Goal: Task Accomplishment & Management: Use online tool/utility

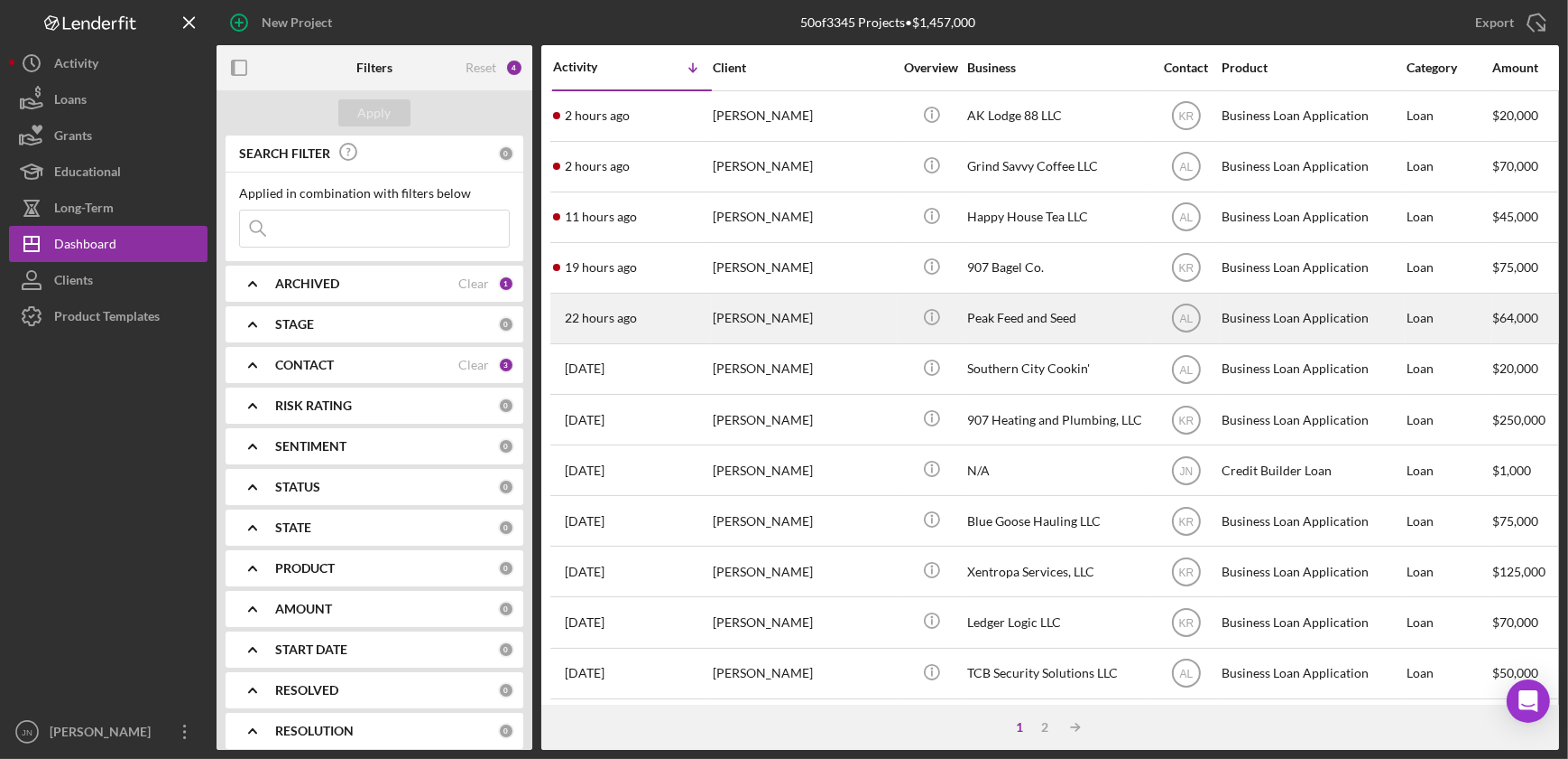
click at [589, 316] on time "22 hours ago" at bounding box center [601, 318] width 72 height 15
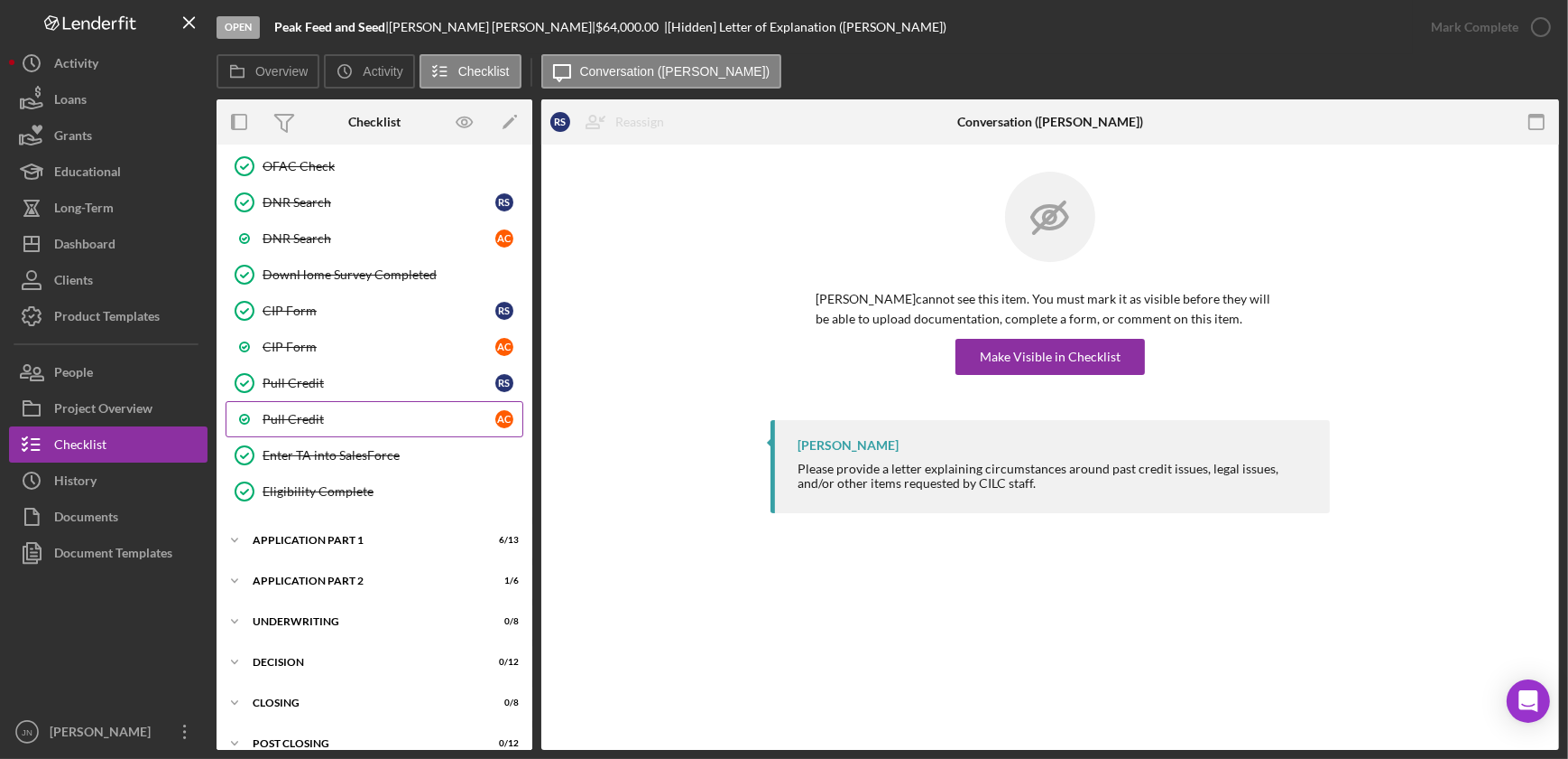
scroll to position [821, 0]
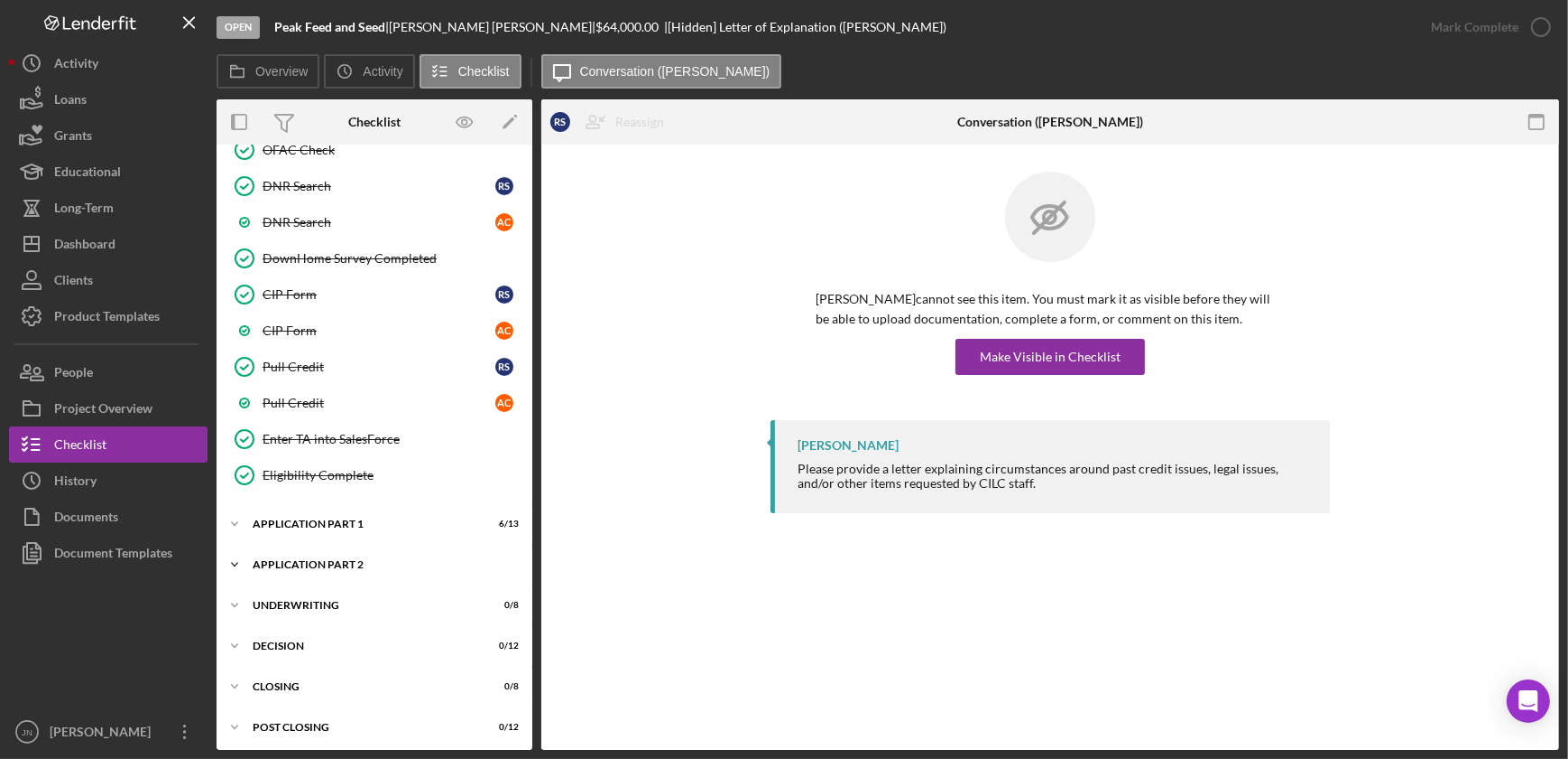
click at [334, 551] on div "Icon/Expander Application Part 2 1 / 6" at bounding box center [375, 564] width 316 height 36
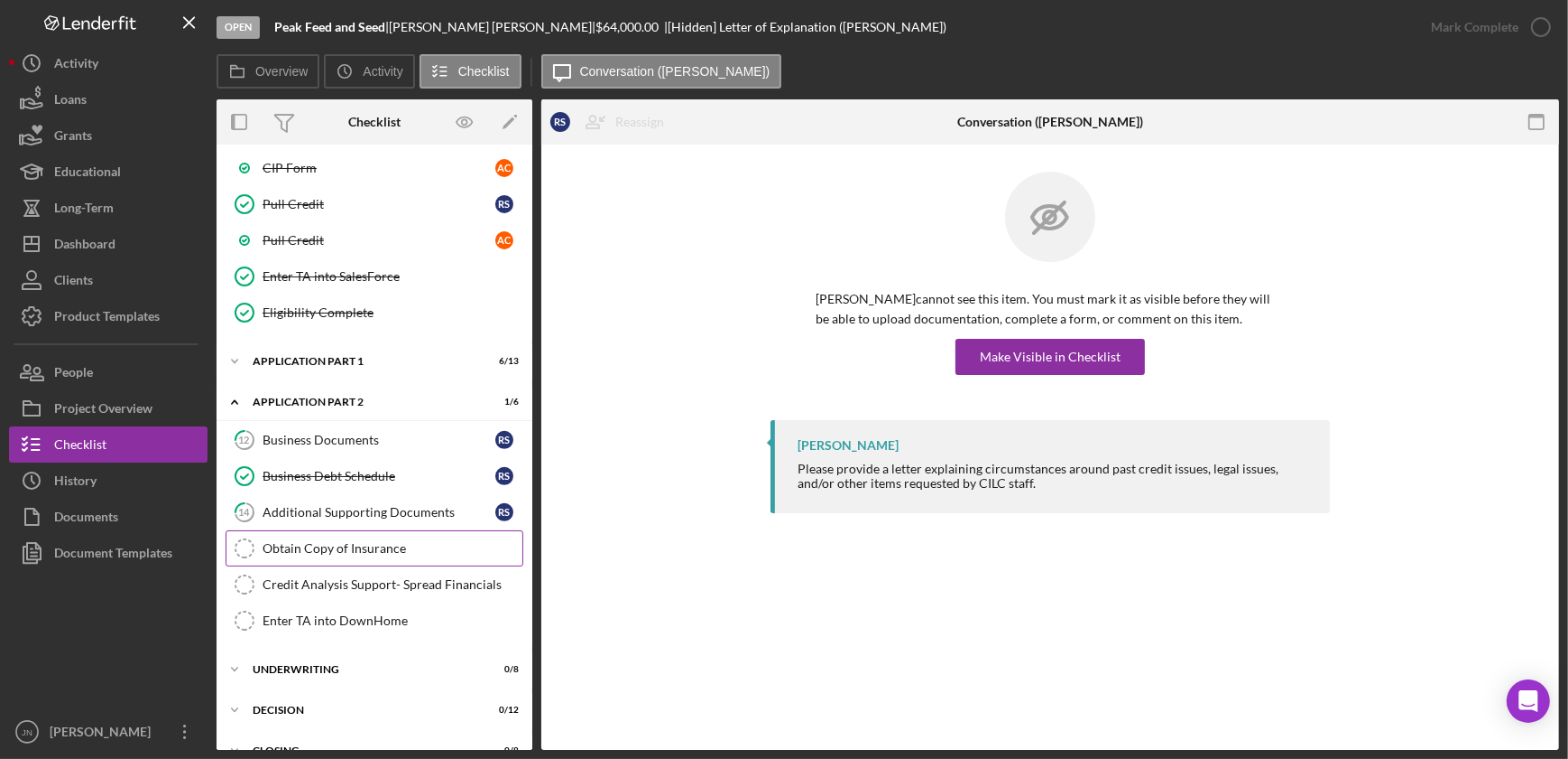
scroll to position [984, 0]
click at [352, 439] on div "Business Documents" at bounding box center [378, 439] width 233 height 15
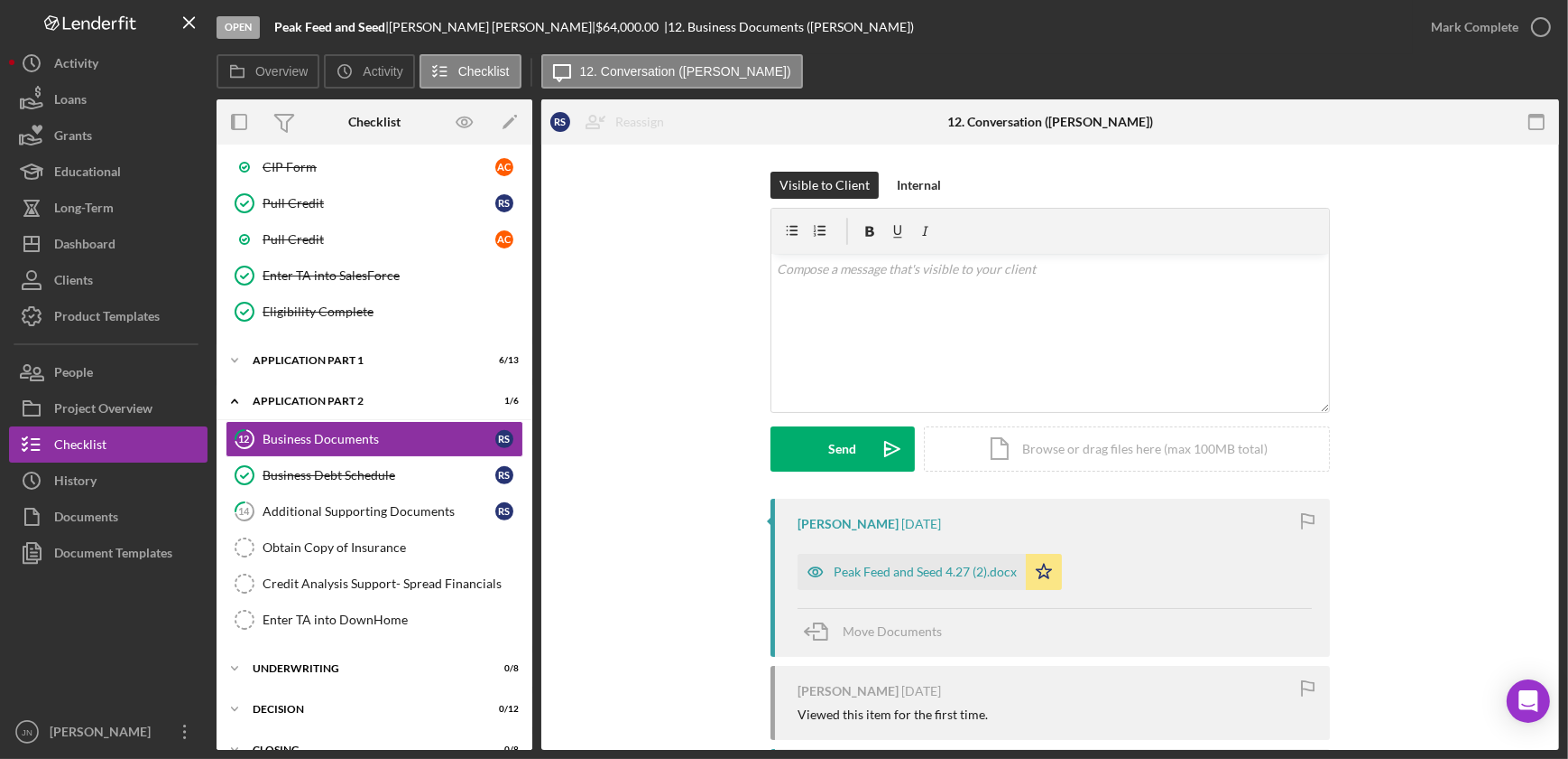
scroll to position [246, 0]
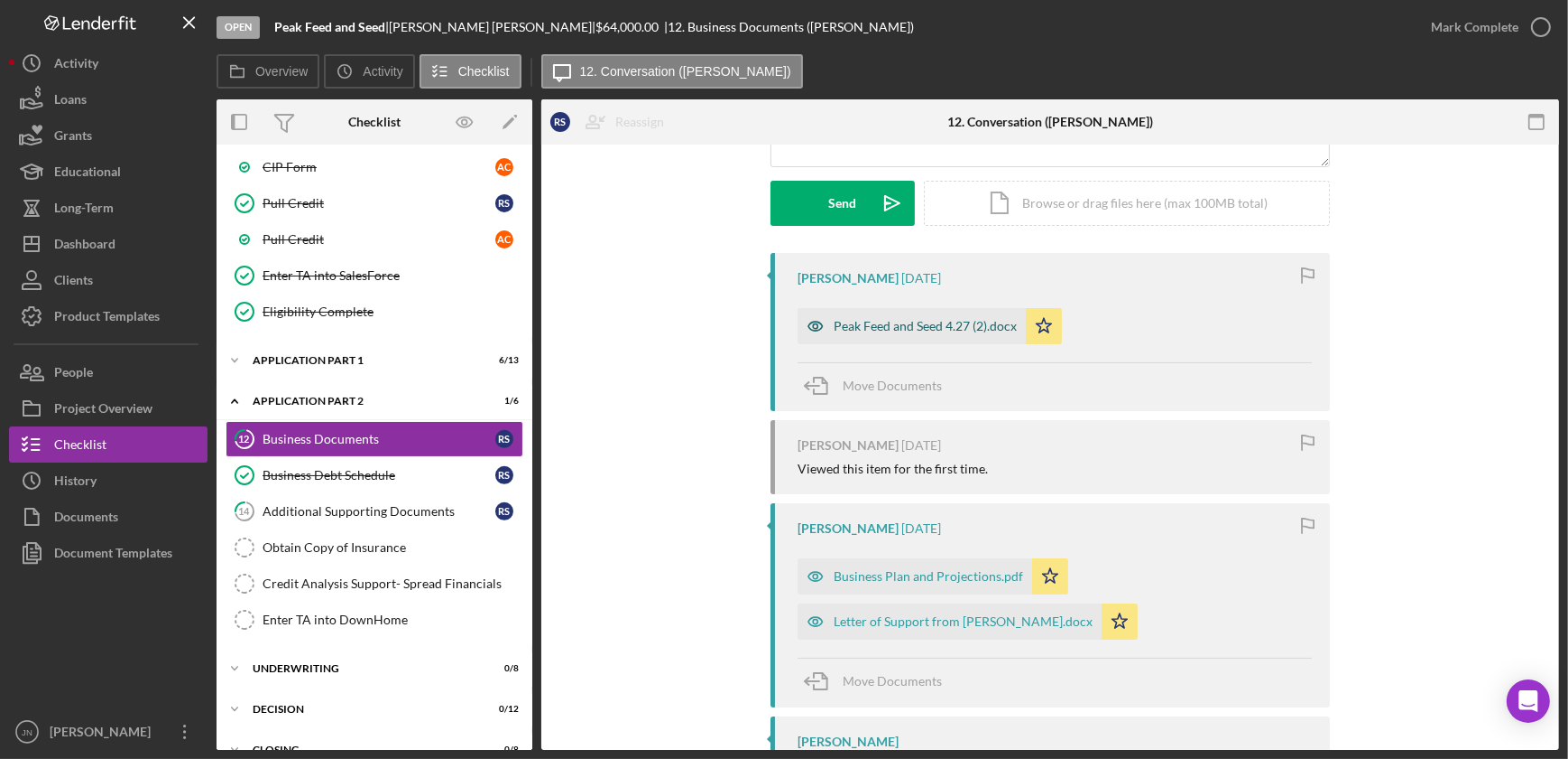
click at [860, 320] on div "Peak Feed and Seed 4.27 (2).docx" at bounding box center [925, 327] width 184 height 15
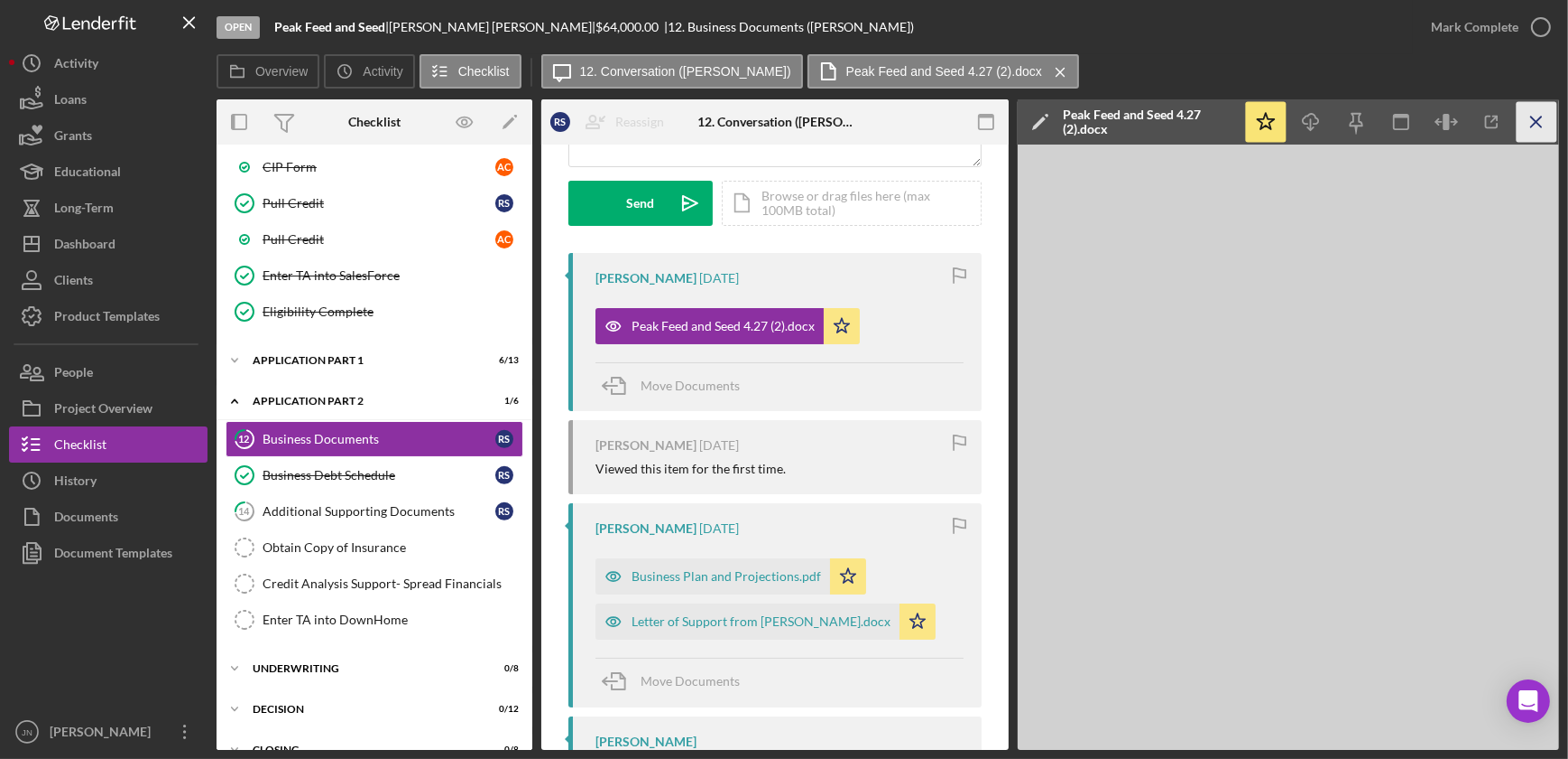
click at [1534, 124] on line "button" at bounding box center [1536, 122] width 10 height 10
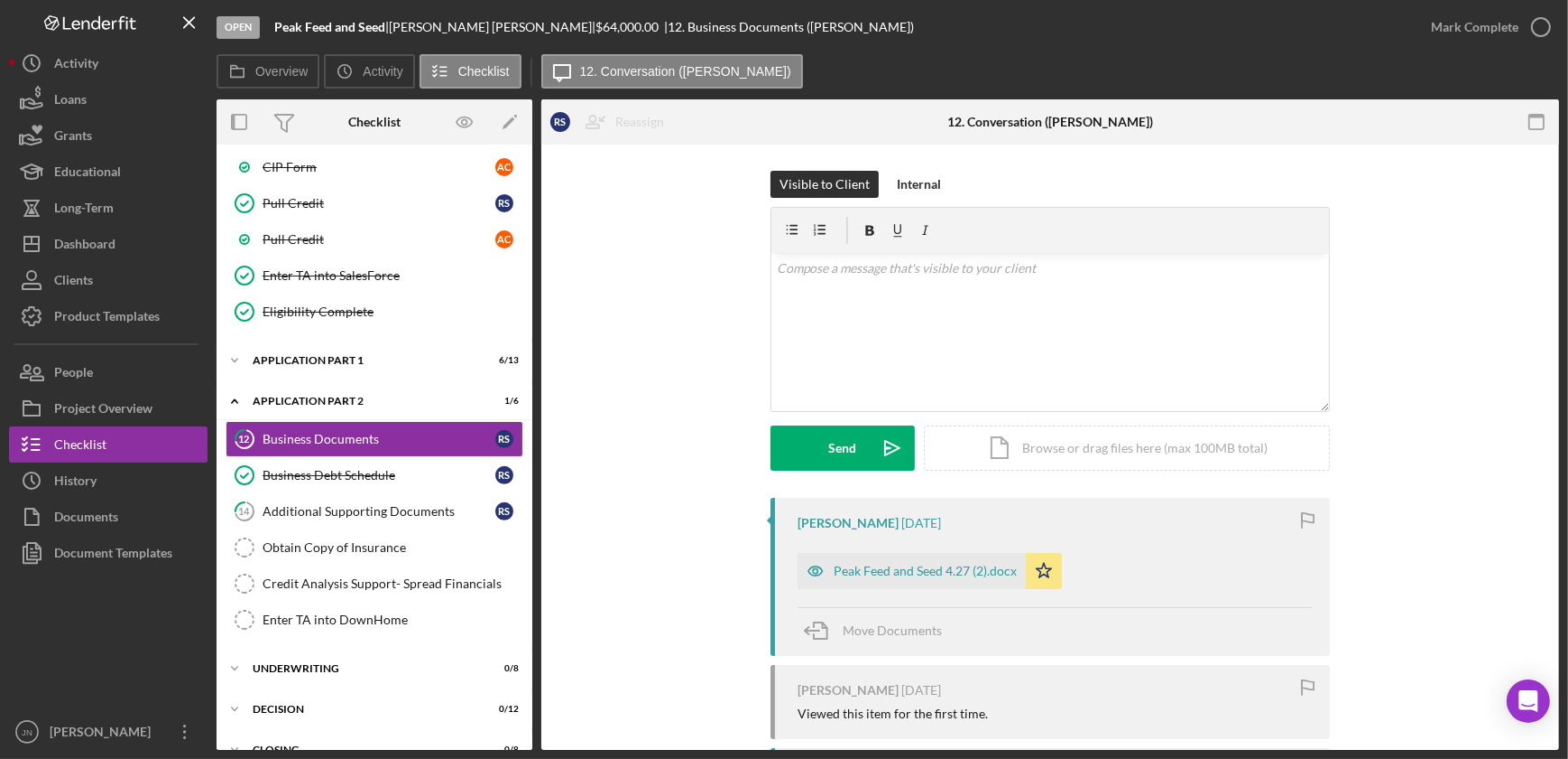
scroll to position [0, 0]
click at [902, 567] on div "Peak Feed and Seed 4.27 (2).docx" at bounding box center [925, 572] width 184 height 15
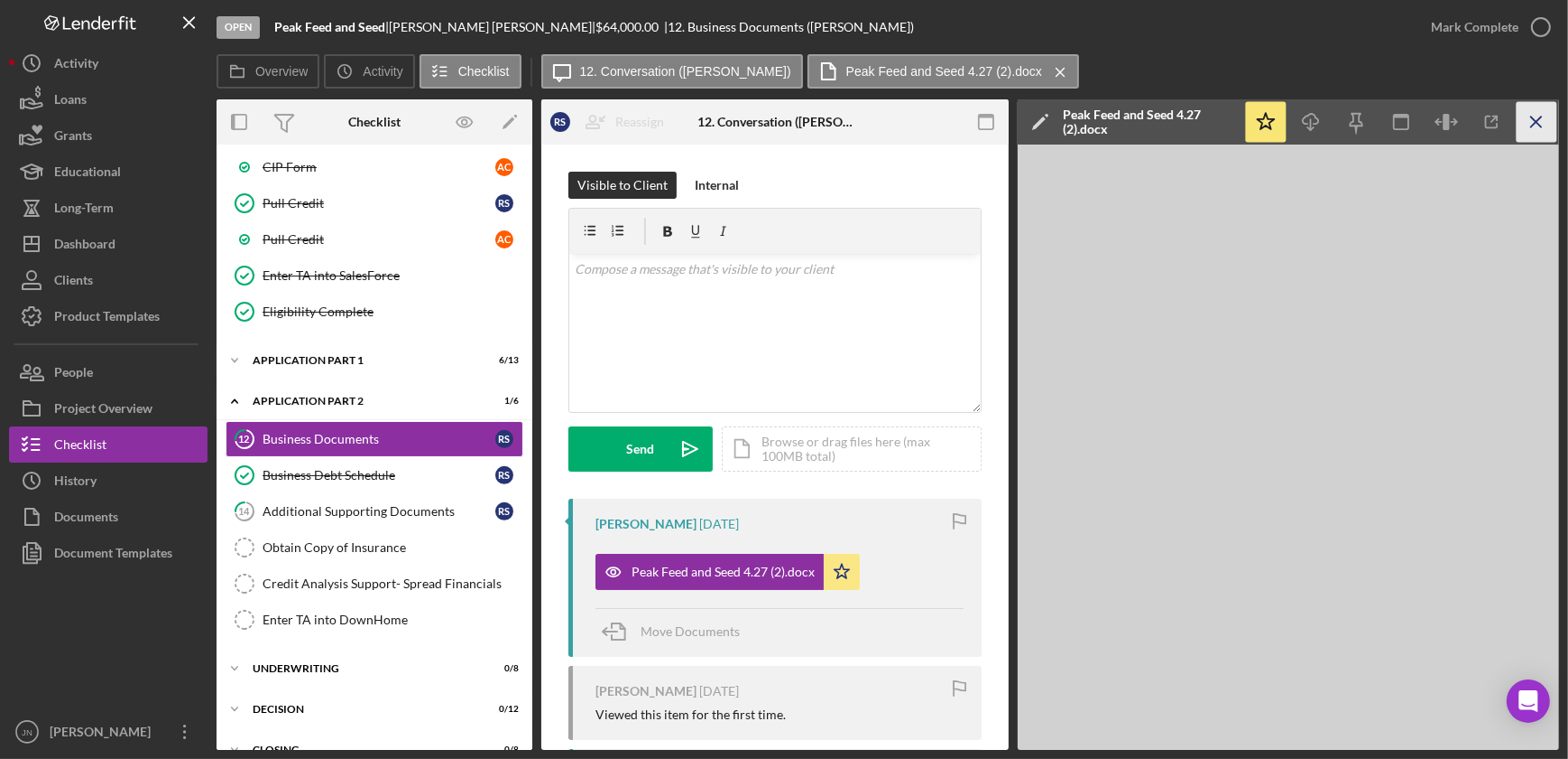
click at [1539, 126] on icon "Icon/Menu Close" at bounding box center [1537, 122] width 41 height 41
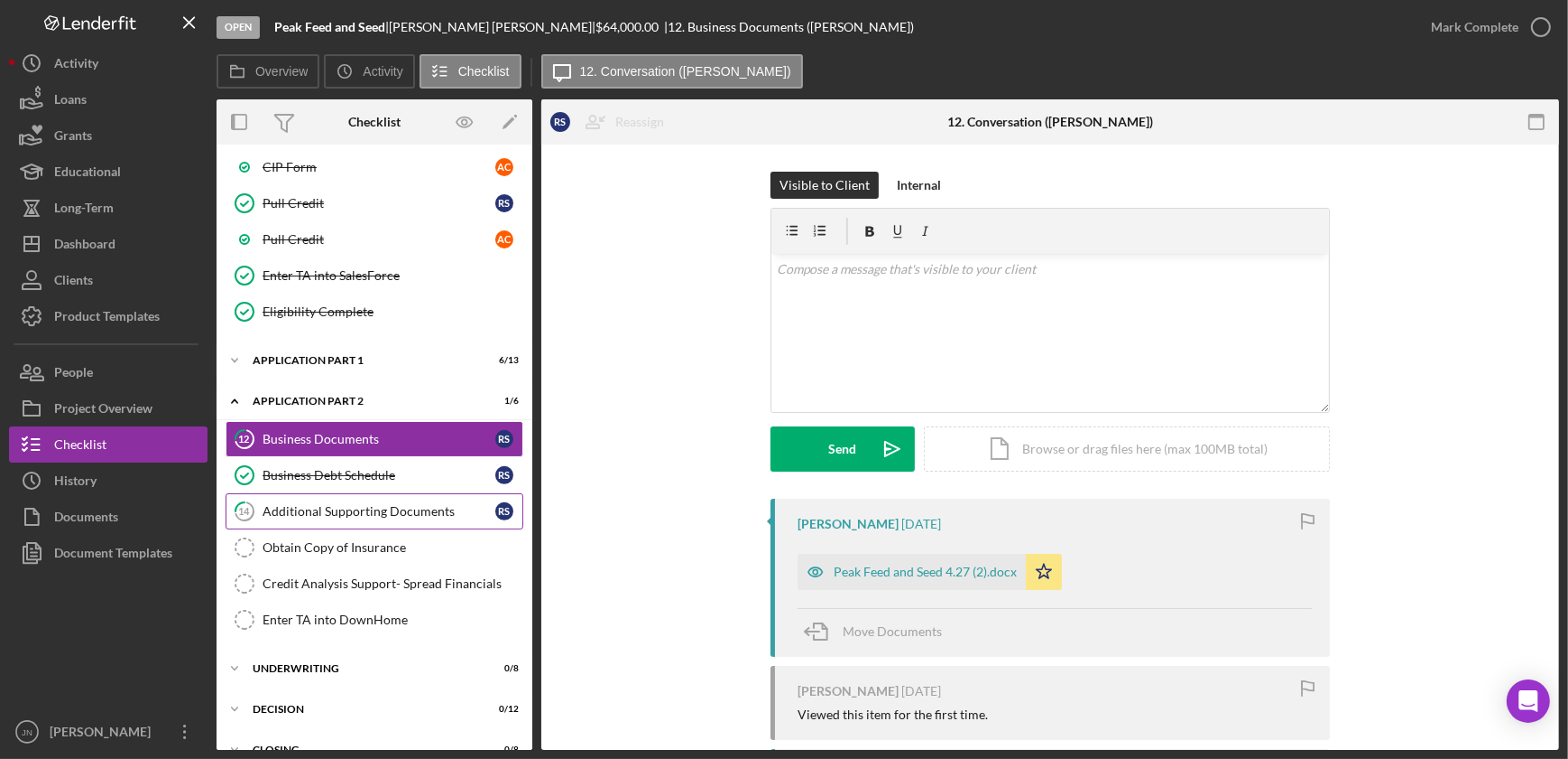
click at [346, 504] on div "Additional Supporting Documents" at bounding box center [378, 511] width 233 height 15
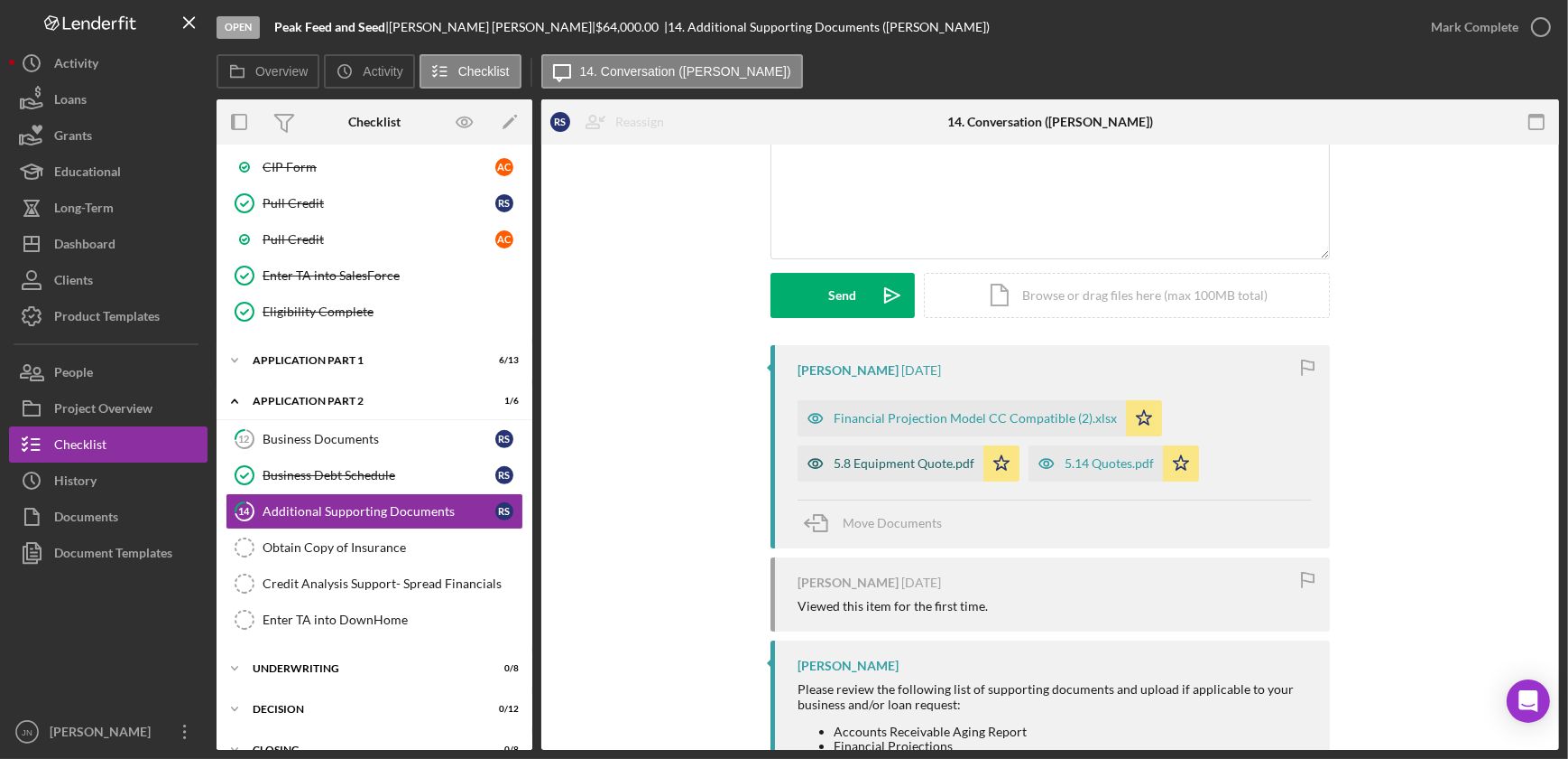
scroll to position [163, 0]
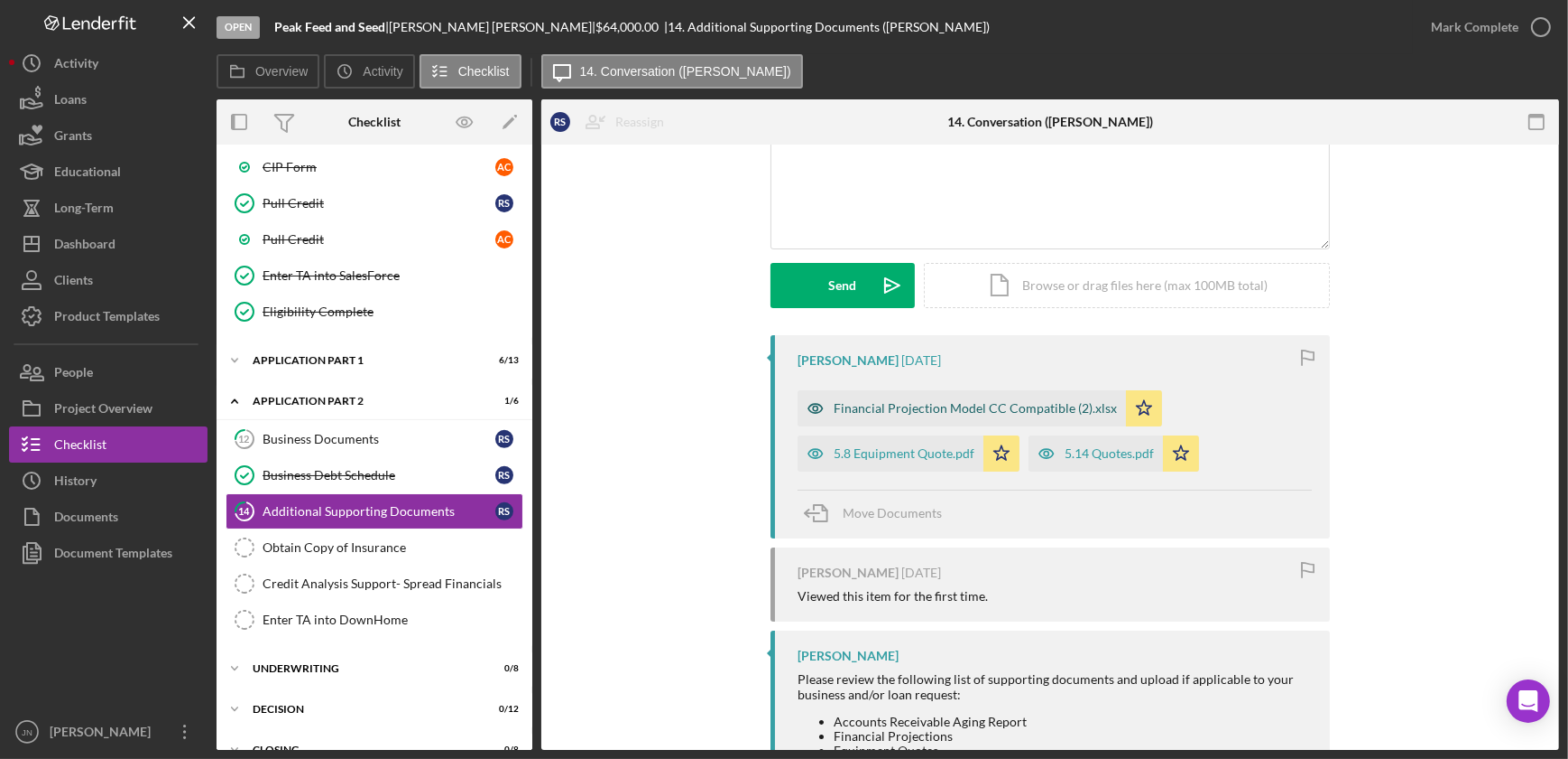
click at [893, 409] on div "Financial Projection Model CC Compatible (2).xlsx" at bounding box center [975, 408] width 284 height 15
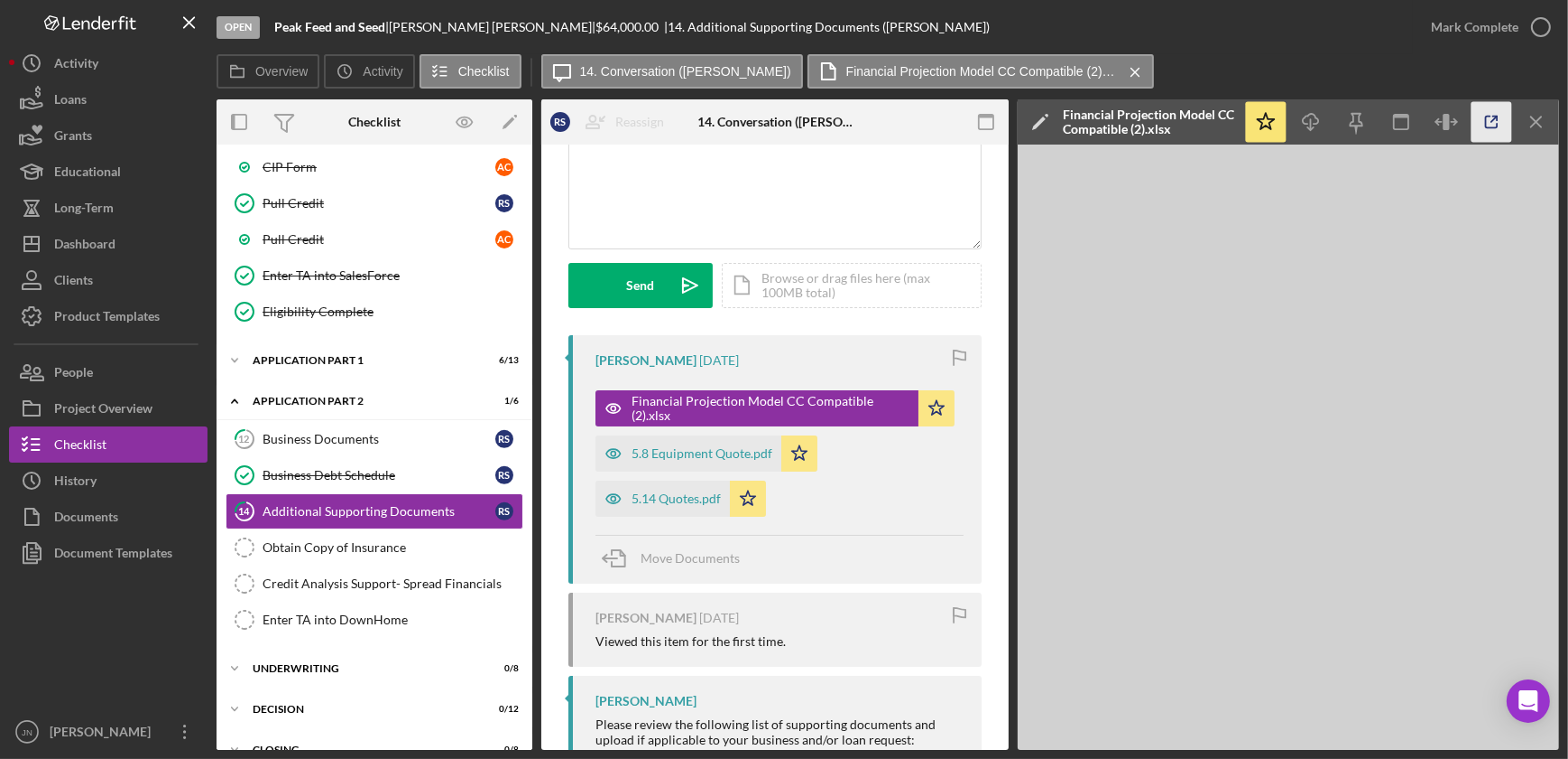
click at [1493, 124] on icon "button" at bounding box center [1492, 122] width 41 height 41
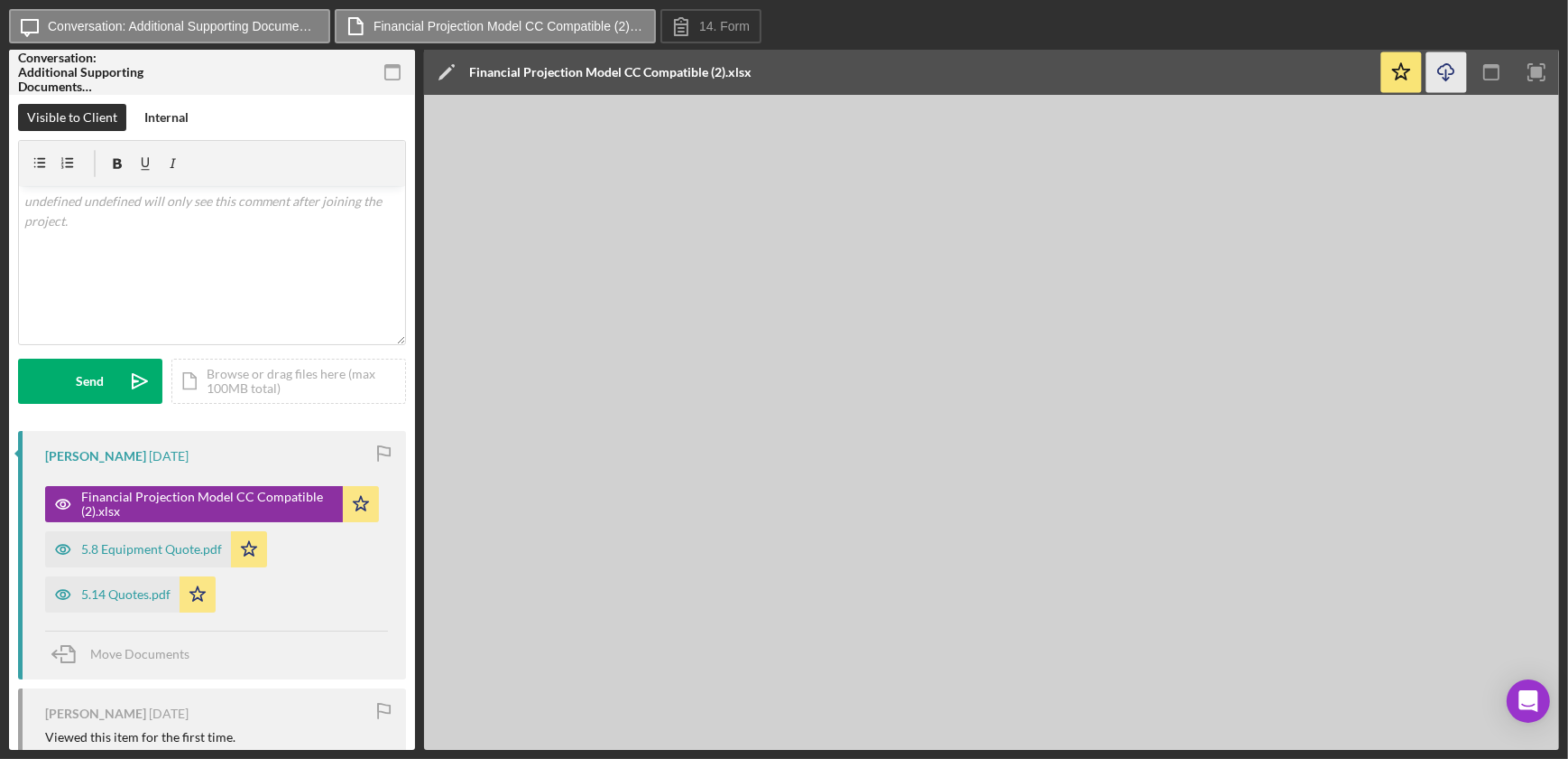
click at [1441, 63] on icon "Icon/Download" at bounding box center [1447, 72] width 41 height 41
